Goal: Navigation & Orientation: Find specific page/section

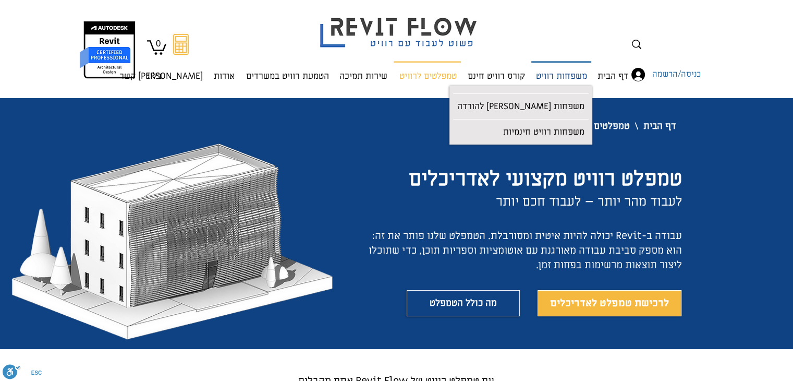
click at [587, 79] on p "משפחות רוויט" at bounding box center [561, 77] width 59 height 28
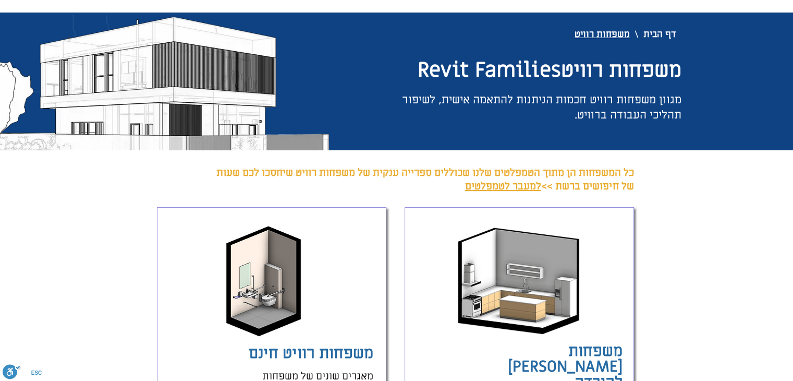
scroll to position [209, 0]
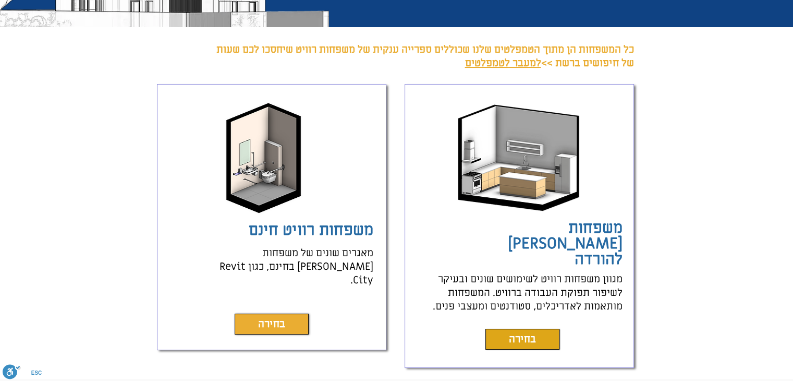
click at [304, 313] on link "בחירה" at bounding box center [272, 323] width 74 height 21
click at [542, 329] on link "בחירה" at bounding box center [523, 339] width 74 height 21
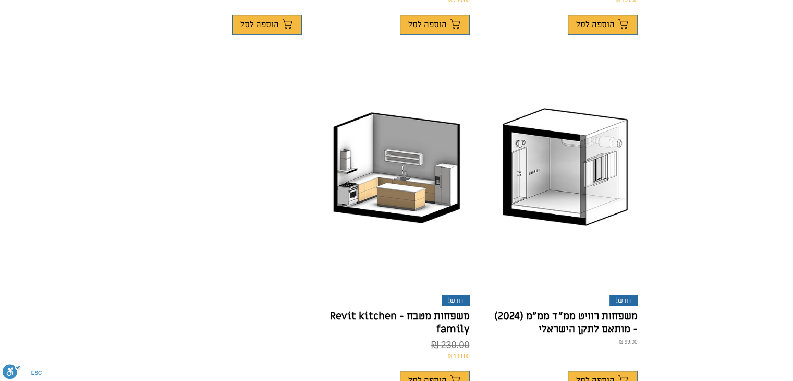
scroll to position [782, 0]
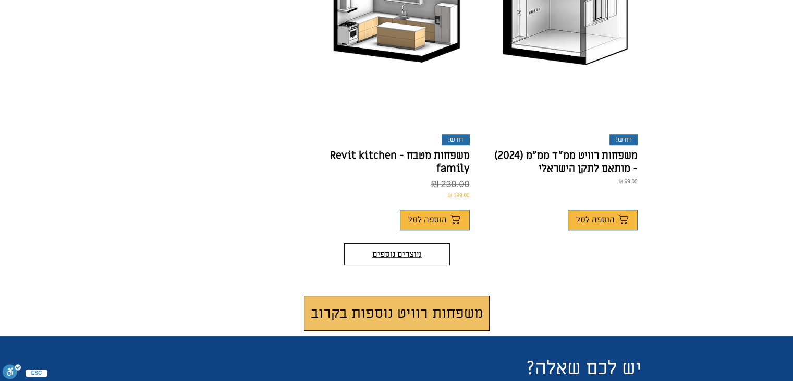
click at [440, 243] on button "מוצרים נוספים" at bounding box center [397, 254] width 106 height 22
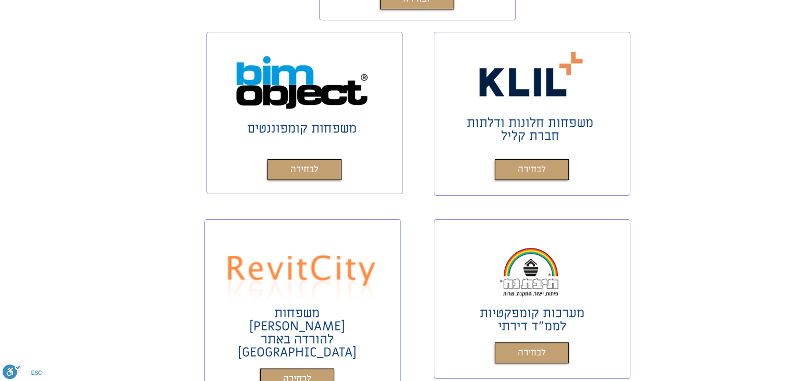
scroll to position [469, 0]
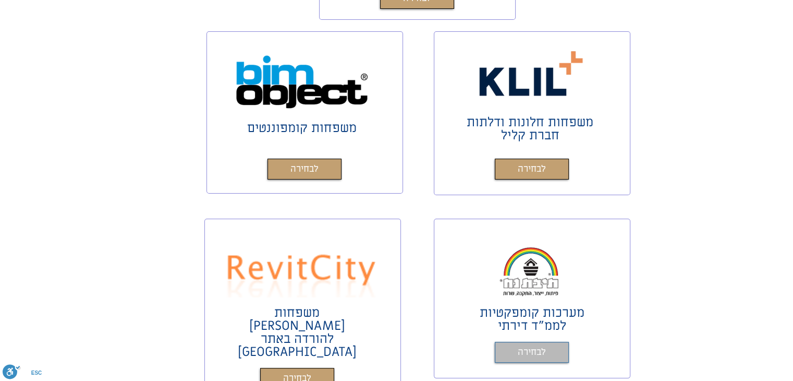
click at [557, 347] on link "לבחירה" at bounding box center [532, 352] width 74 height 21
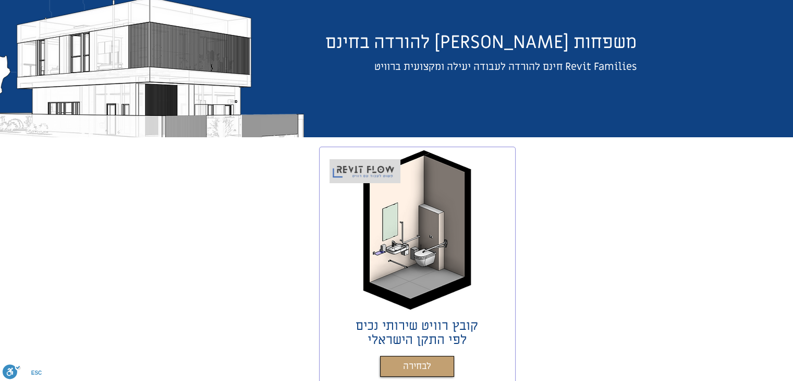
scroll to position [0, 0]
